Goal: Use online tool/utility: Use online tool/utility

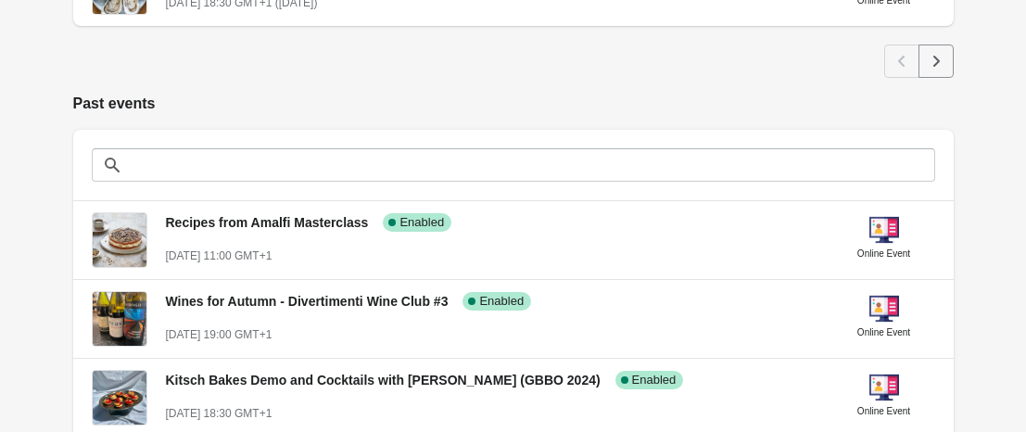
scroll to position [1263, 0]
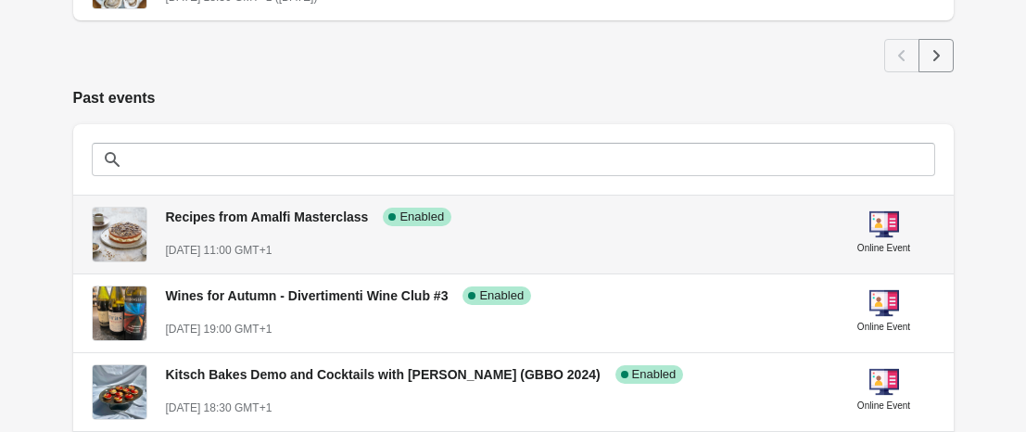
click at [277, 230] on div "Recipes from Amalfi Masterclass Success Complete Enabled [DATE] 11:00 GMT+1" at bounding box center [492, 226] width 652 height 68
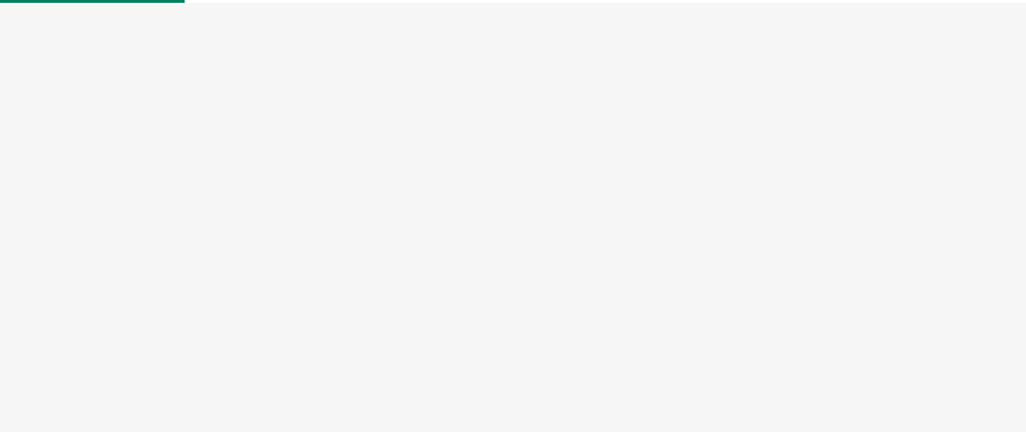
select select "US"
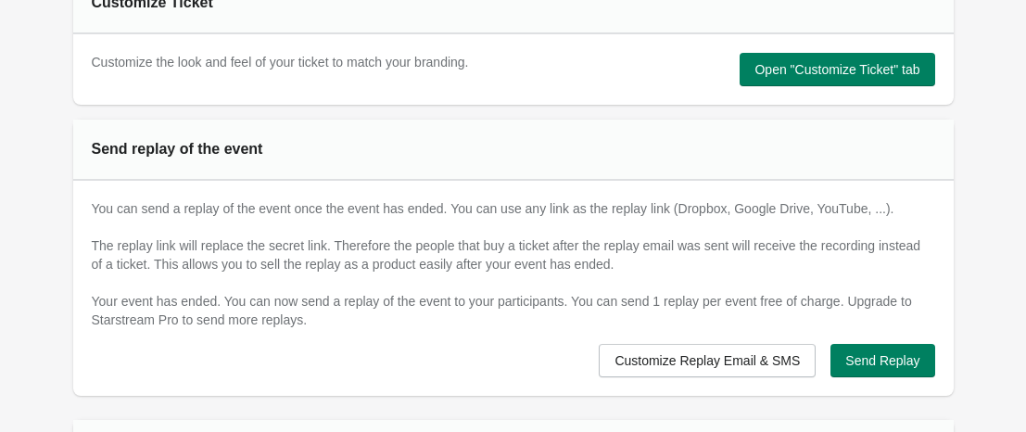
scroll to position [1042, 0]
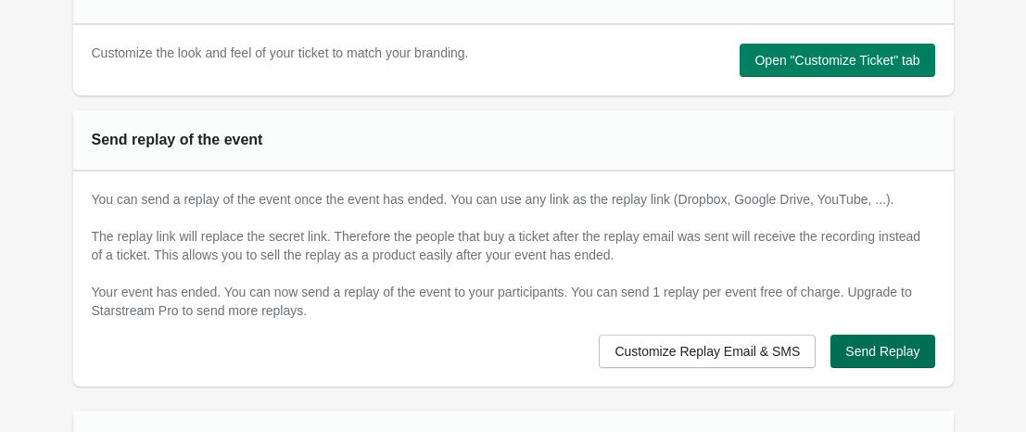
click at [890, 354] on span "Send Replay" at bounding box center [882, 351] width 74 height 15
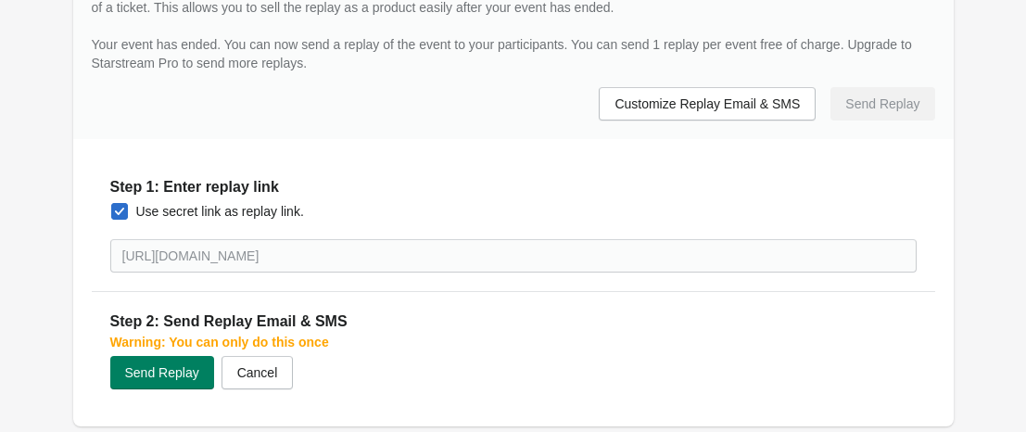
scroll to position [1292, 0]
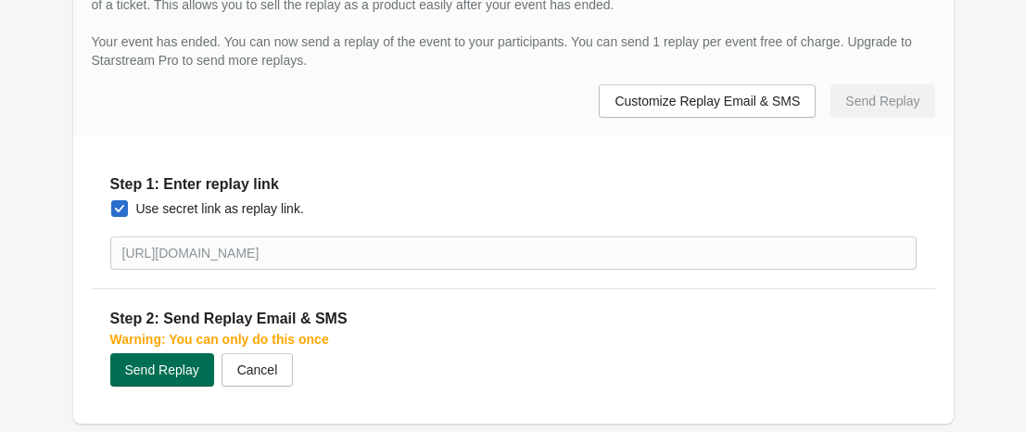
click at [164, 370] on span "Send Replay" at bounding box center [162, 369] width 74 height 15
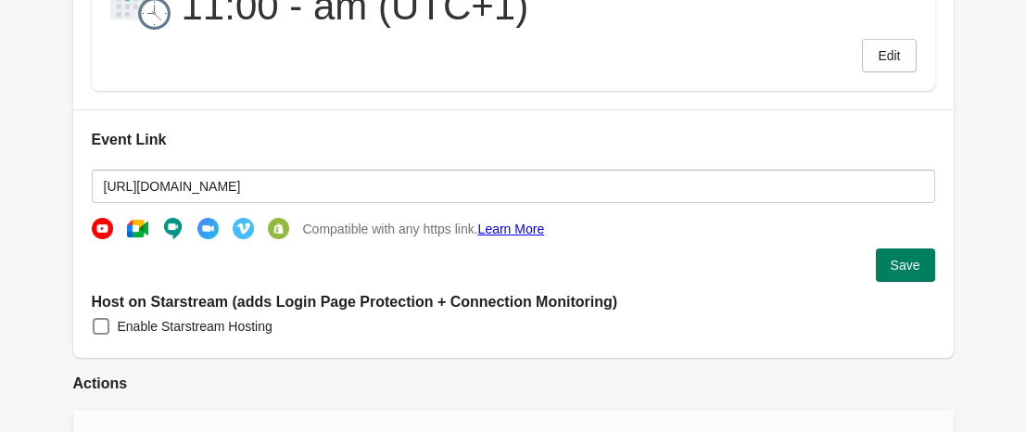
scroll to position [0, 0]
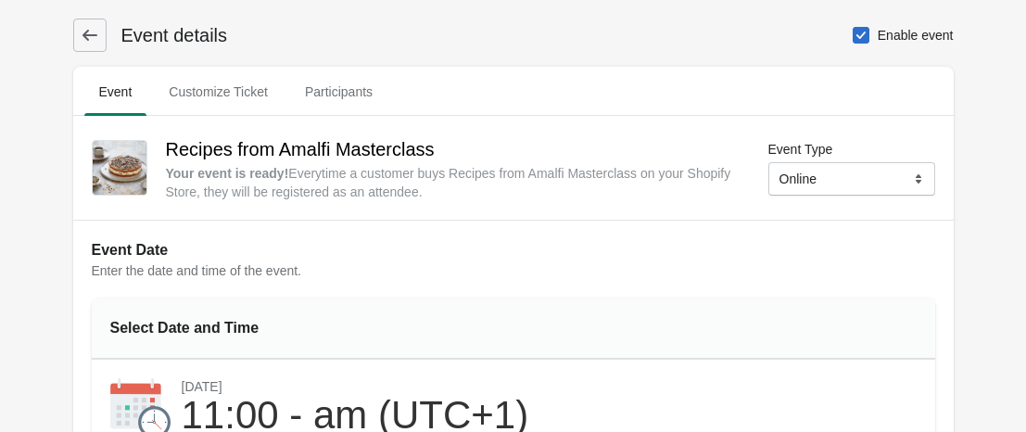
click at [92, 31] on icon at bounding box center [90, 35] width 19 height 19
